Goal: Task Accomplishment & Management: Manage account settings

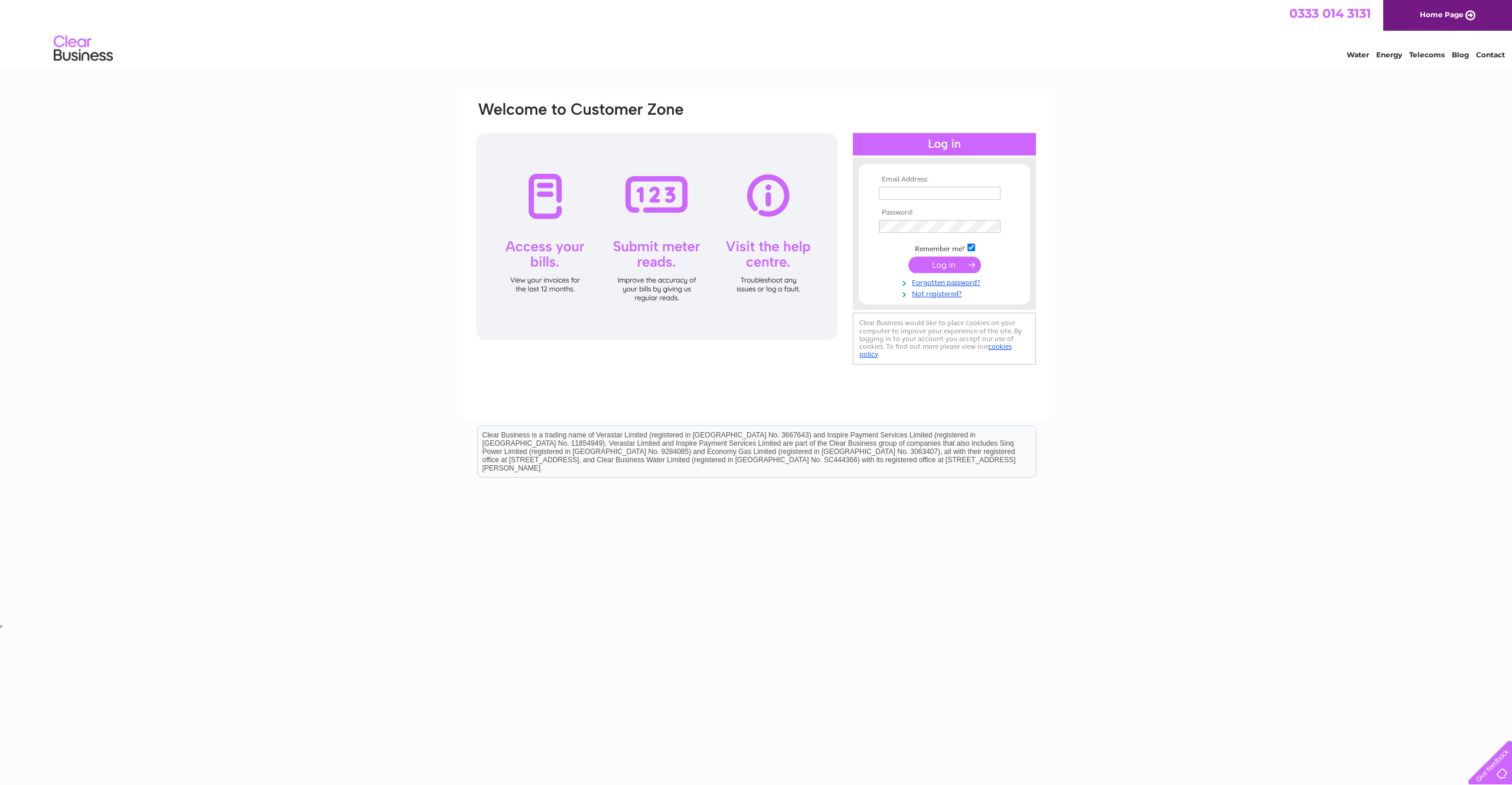
type input "STUDIOCATHYWILKES@GMAIL.COM"
click at [931, 267] on input "submit" at bounding box center [945, 265] width 73 height 17
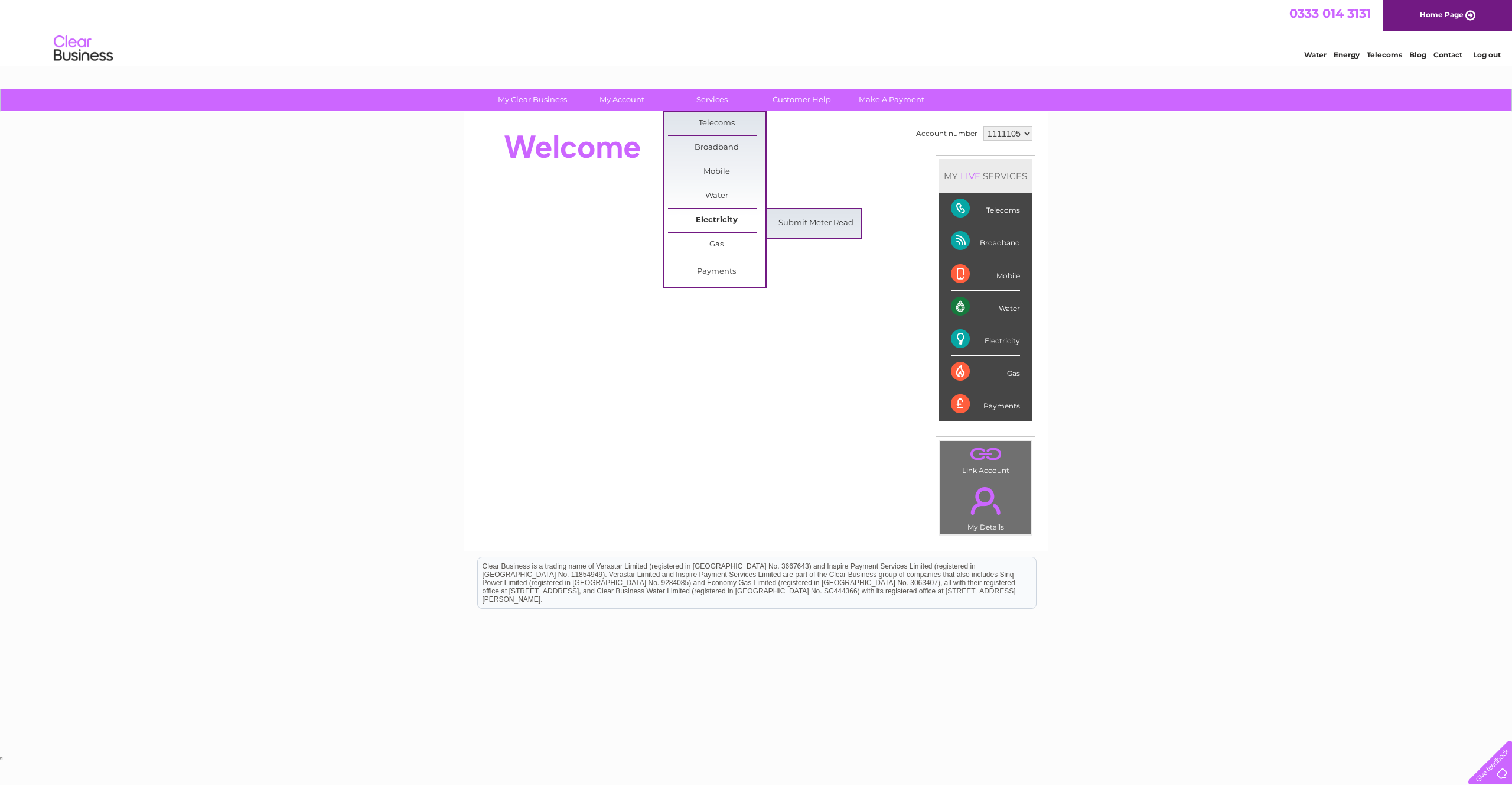
click at [714, 222] on link "Electricity" at bounding box center [717, 220] width 98 height 24
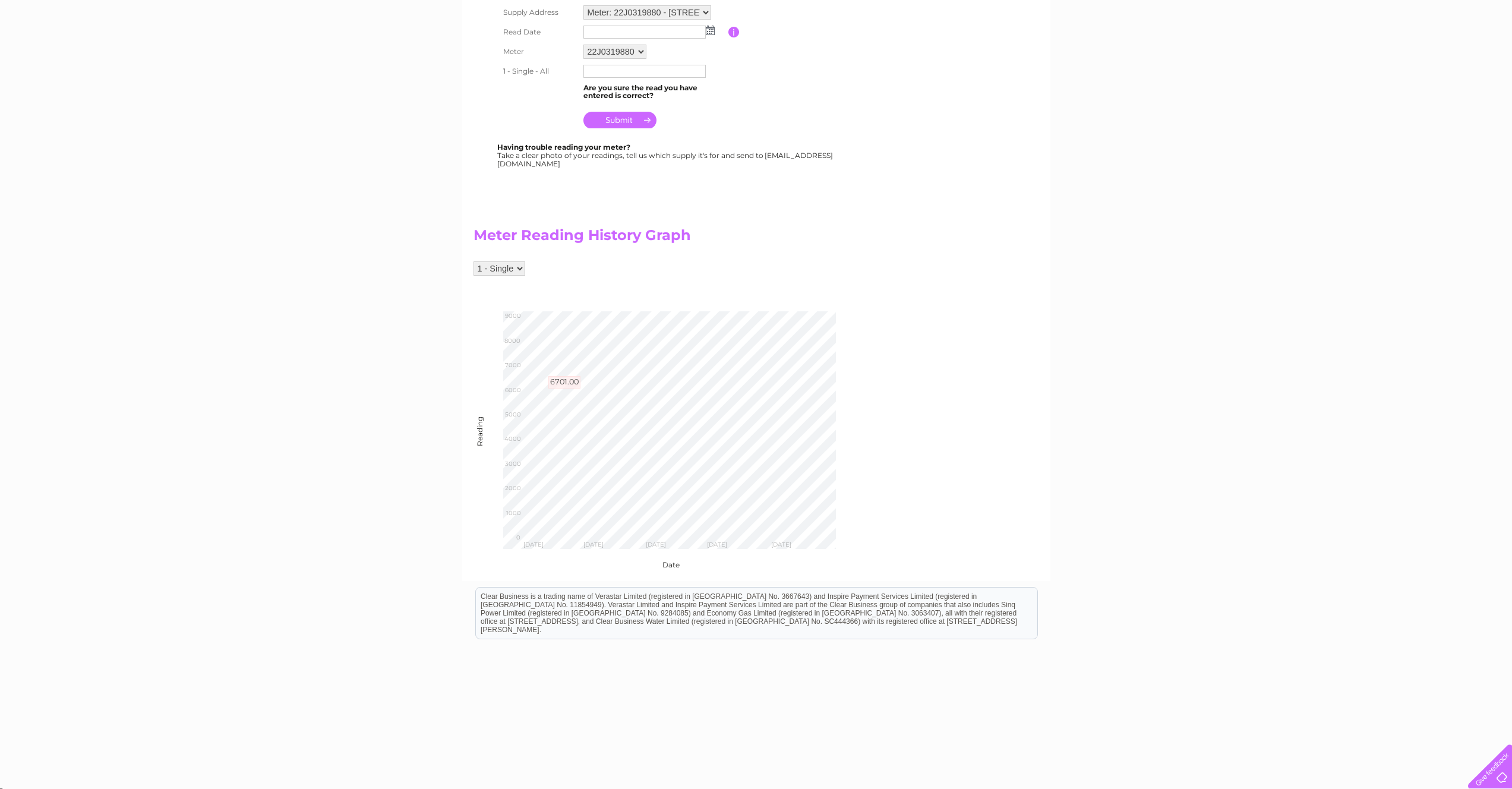
scroll to position [254, 0]
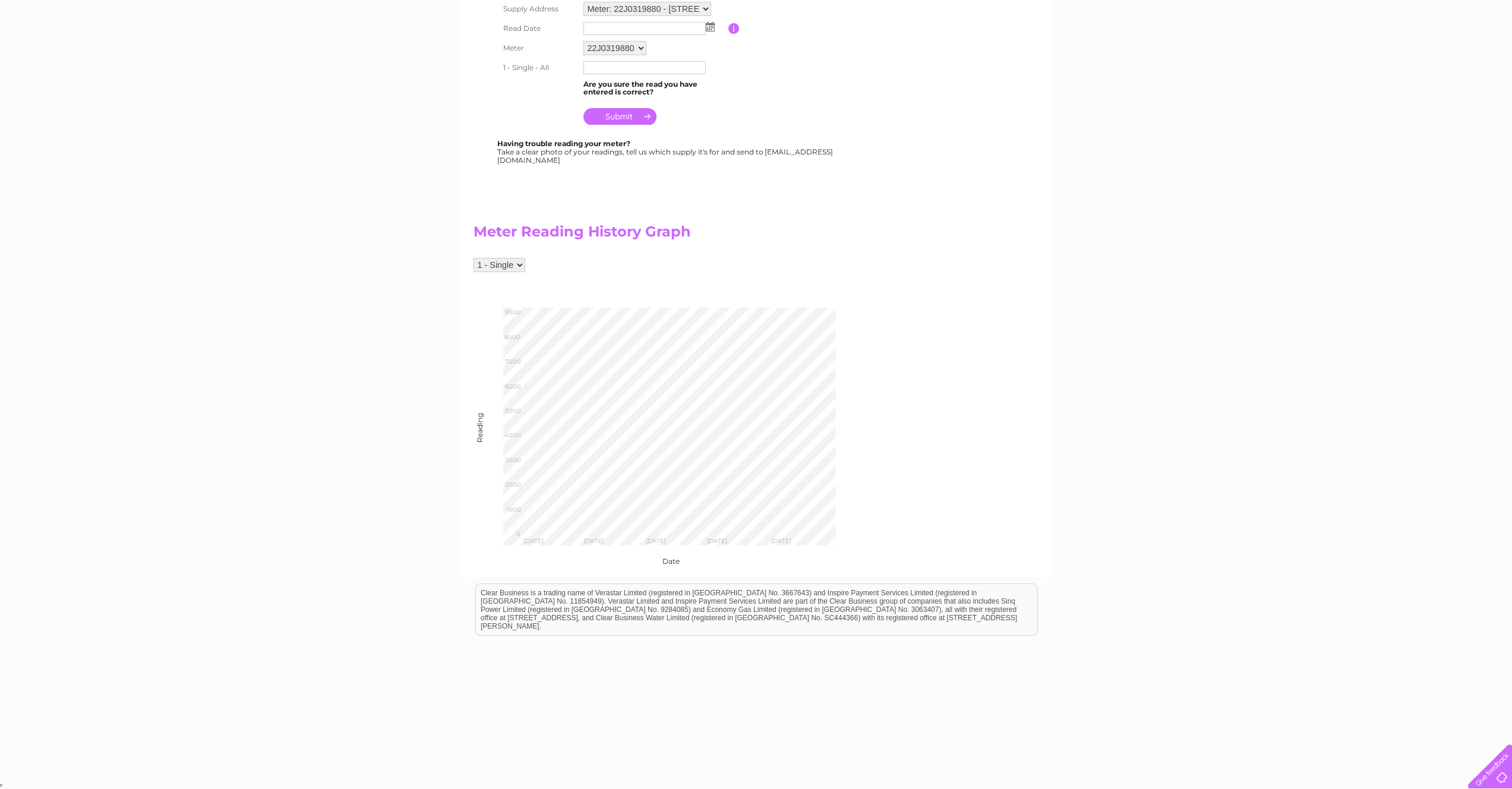
click at [518, 268] on select "1 - Single" at bounding box center [499, 265] width 51 height 14
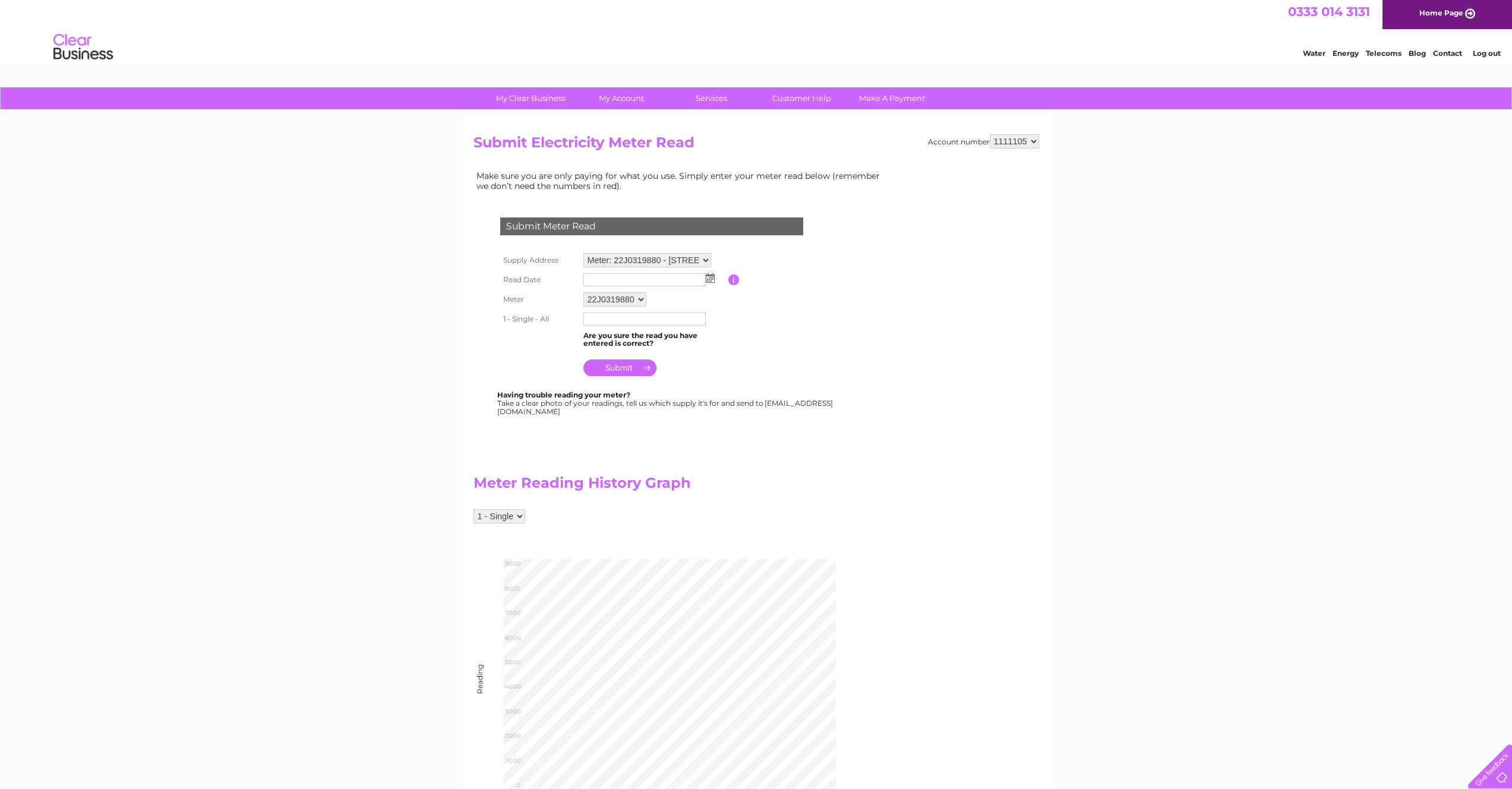
scroll to position [0, 0]
